Goal: Check status: Check status

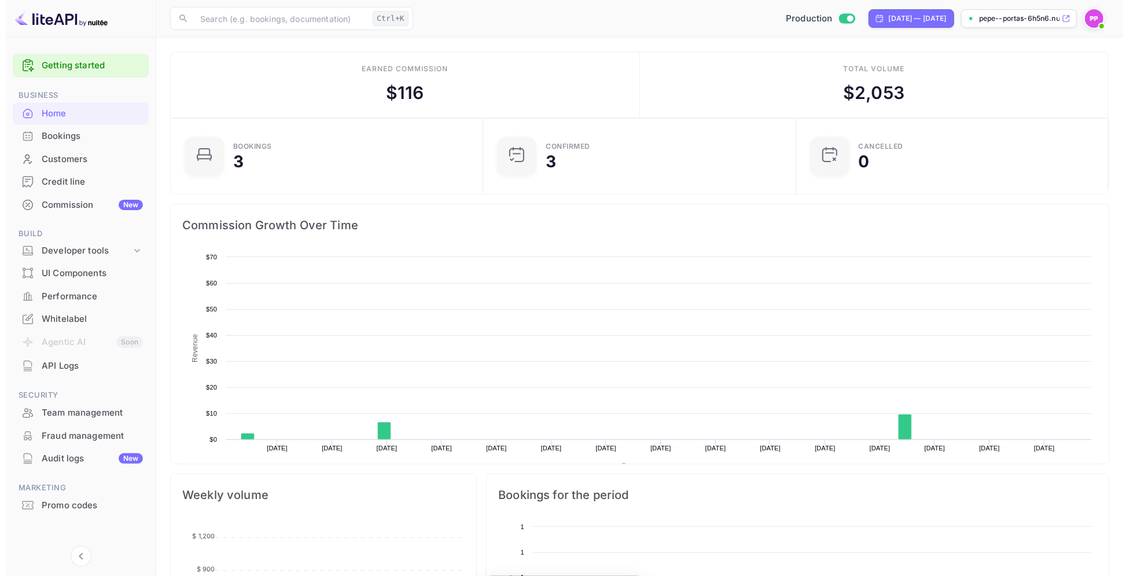
scroll to position [176, 294]
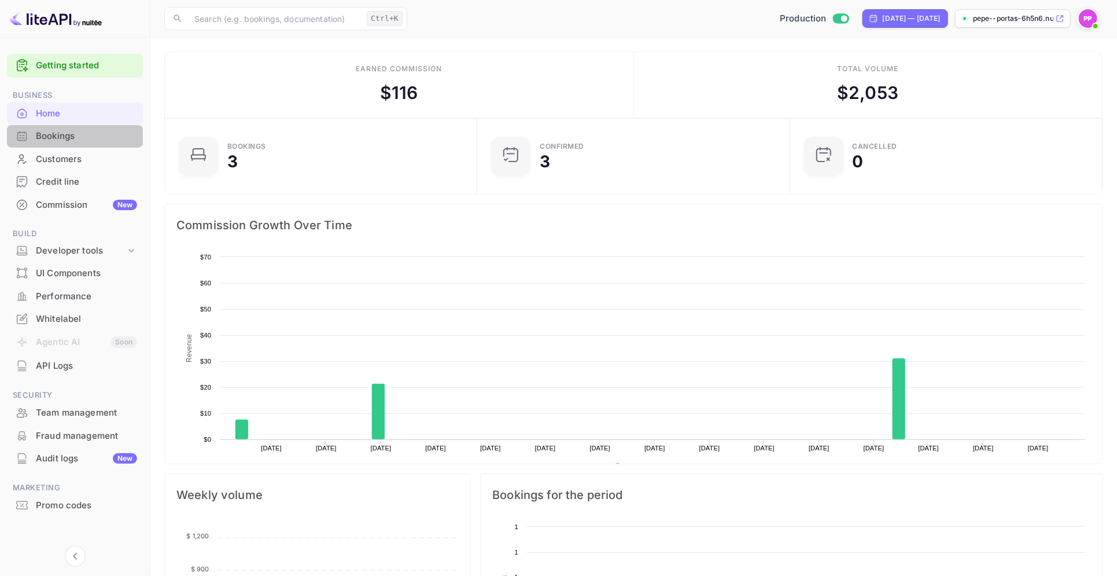
click at [57, 132] on div "Bookings" at bounding box center [86, 136] width 101 height 13
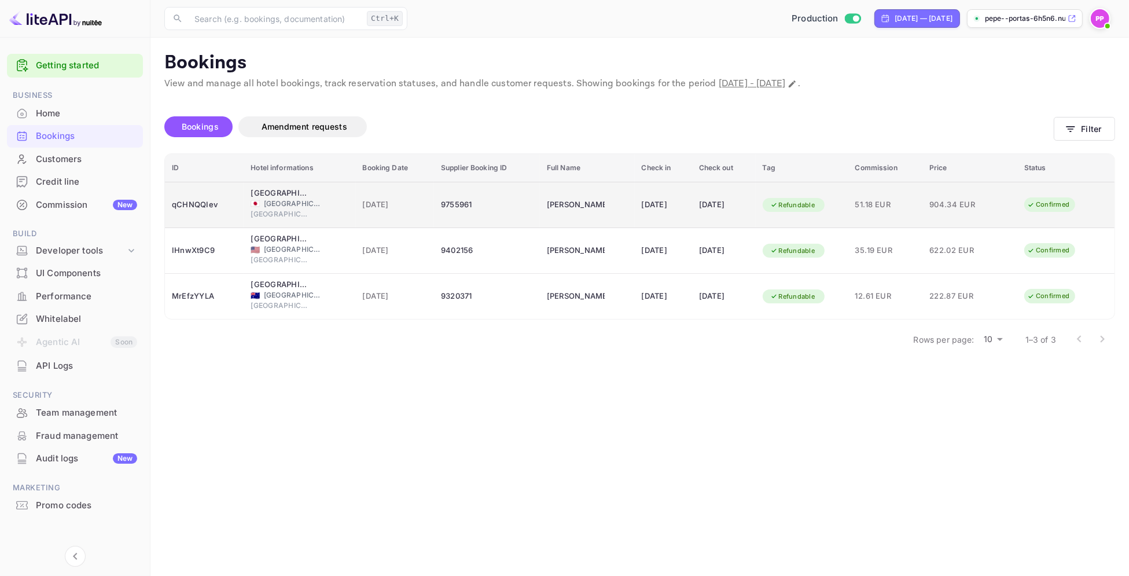
click at [451, 204] on div "9755961" at bounding box center [487, 205] width 92 height 19
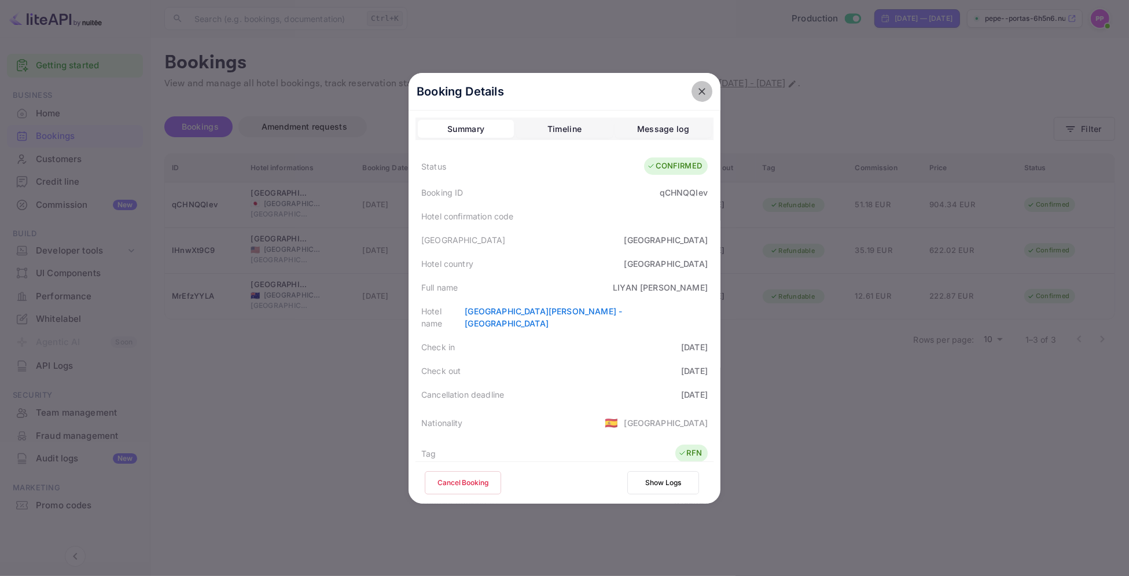
click at [698, 93] on icon "close" at bounding box center [701, 91] width 7 height 7
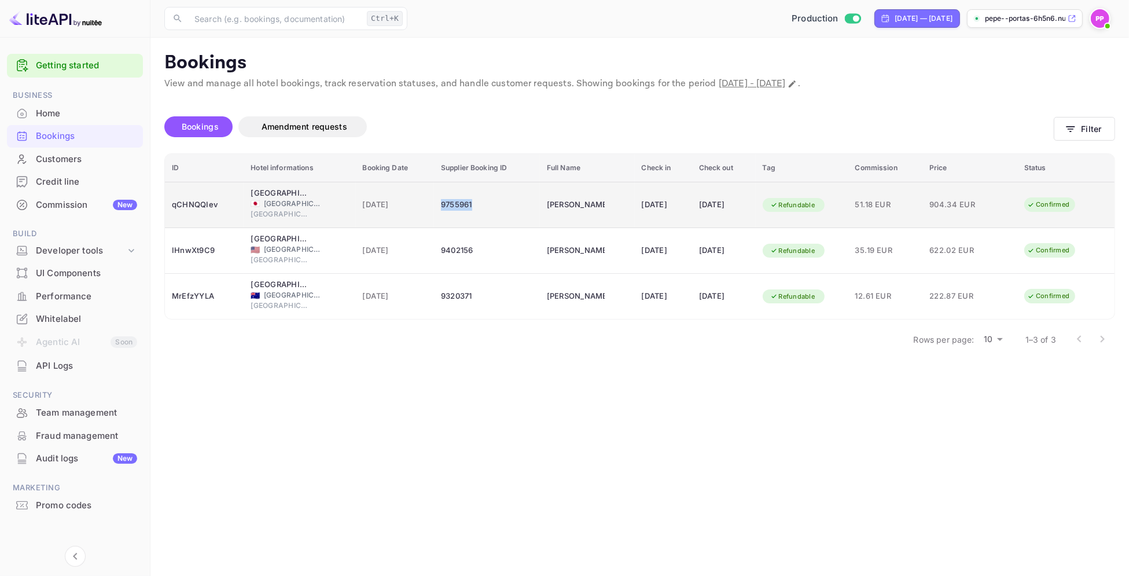
drag, startPoint x: 474, startPoint y: 204, endPoint x: 422, endPoint y: 205, distance: 52.1
click at [434, 205] on td "9755961" at bounding box center [487, 205] width 106 height 46
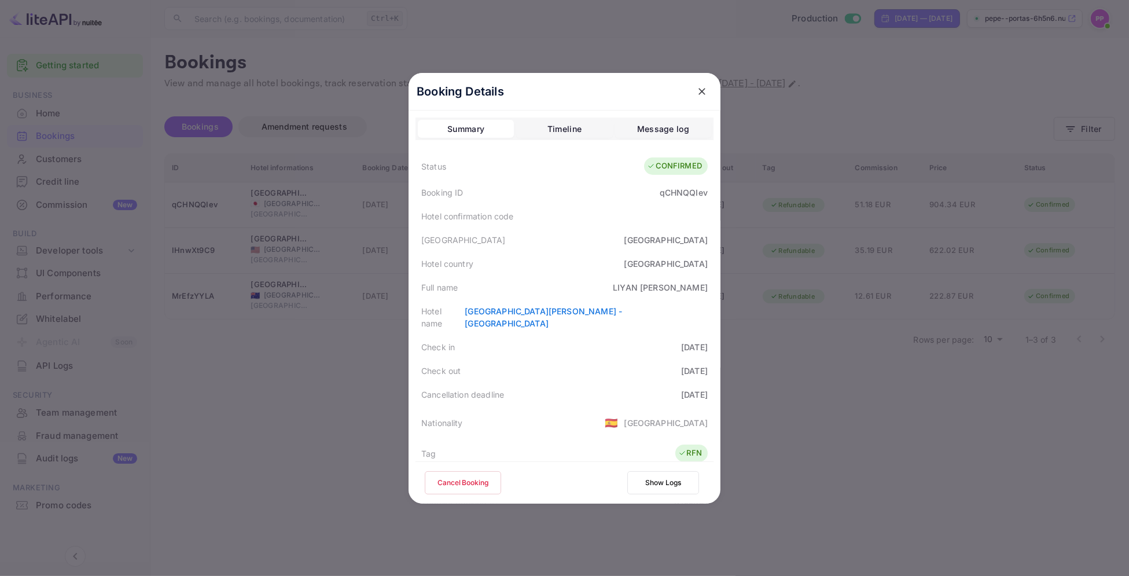
click at [696, 93] on icon "close" at bounding box center [702, 92] width 12 height 12
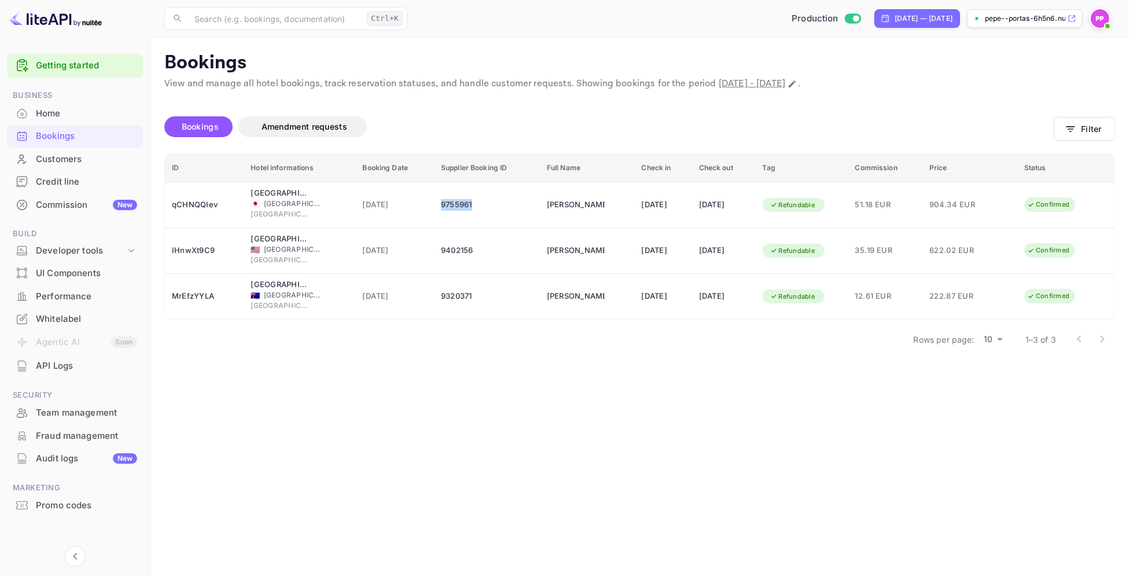
copy div "9755961"
